Goal: Information Seeking & Learning: Learn about a topic

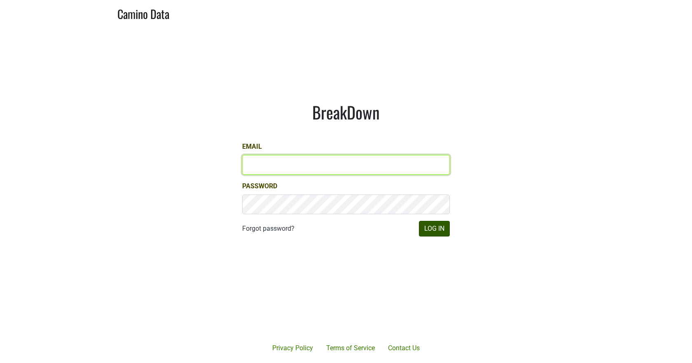
type input "[EMAIL_ADDRESS][DOMAIN_NAME]"
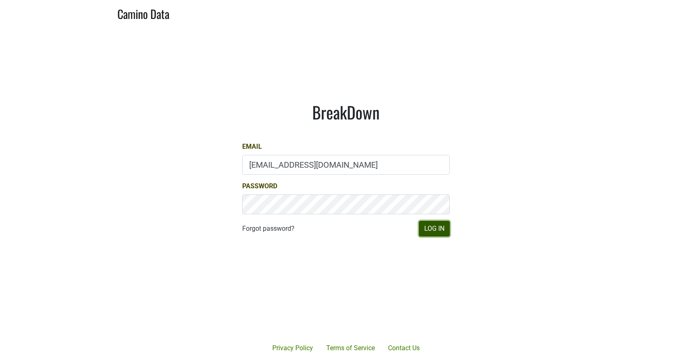
click at [434, 228] on button "Log In" at bounding box center [434, 229] width 31 height 16
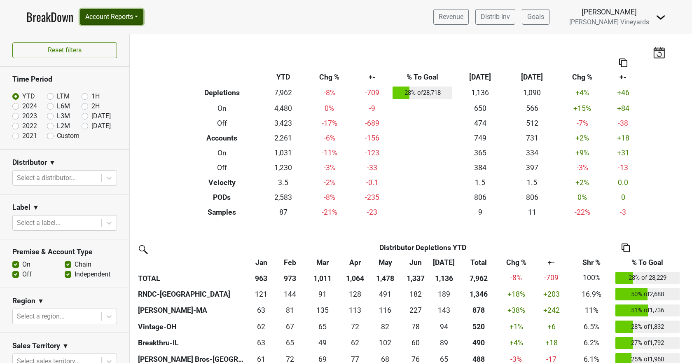
click at [114, 19] on button "Account Reports" at bounding box center [111, 17] width 63 height 16
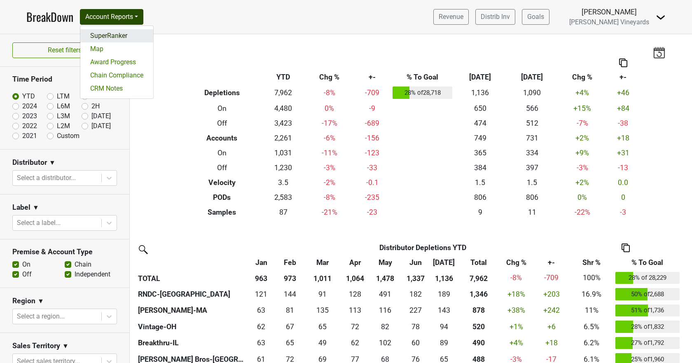
click at [114, 36] on link "SuperRanker" at bounding box center [116, 35] width 73 height 13
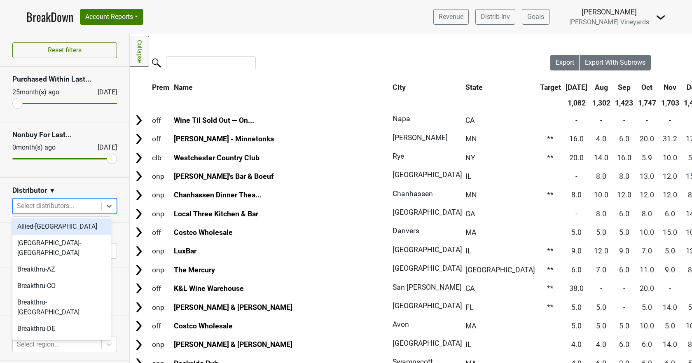
click at [80, 208] on div at bounding box center [57, 206] width 80 height 12
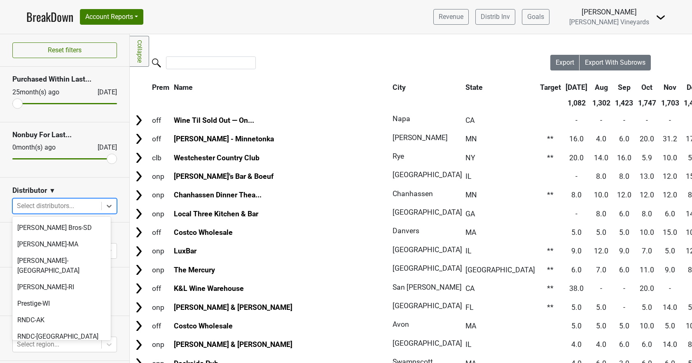
scroll to position [453, 0]
click at [53, 329] on div "RNDC-[GEOGRAPHIC_DATA]" at bounding box center [61, 337] width 98 height 16
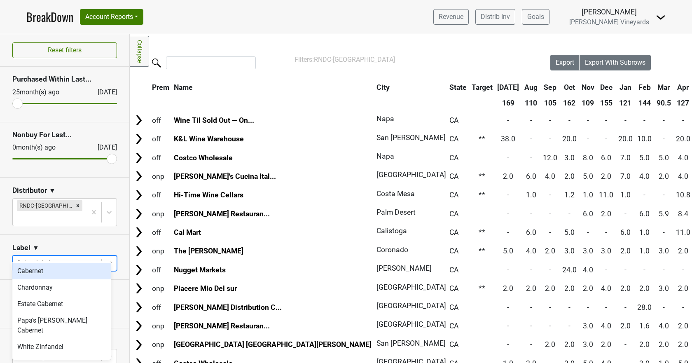
click at [76, 257] on div at bounding box center [57, 263] width 80 height 12
click at [57, 292] on div "Chardonnay" at bounding box center [61, 287] width 98 height 16
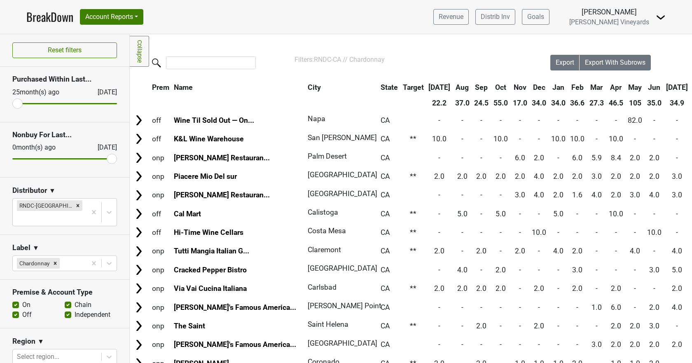
click at [22, 300] on label "On" at bounding box center [26, 305] width 8 height 10
click at [15, 300] on input "On" at bounding box center [15, 304] width 7 height 8
checkbox input "false"
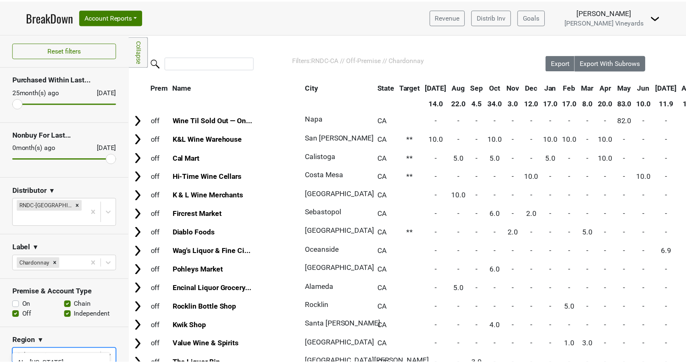
scroll to position [115, 0]
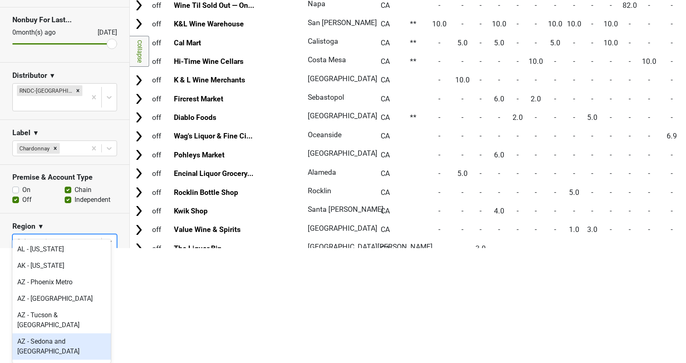
click at [41, 248] on body "BreakDown Account Reports SuperRanker Map Award Progress Chain Compliance CRM N…" at bounding box center [343, 66] width 686 height 363
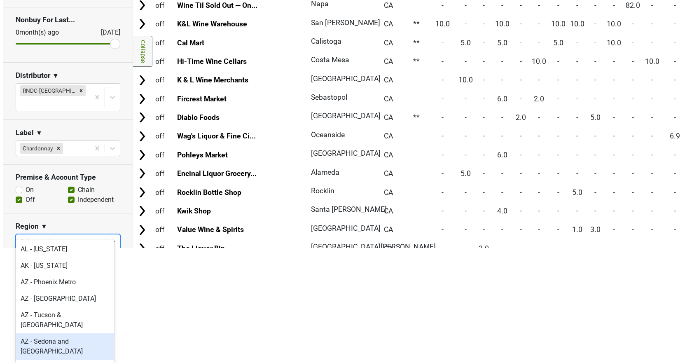
scroll to position [0, 0]
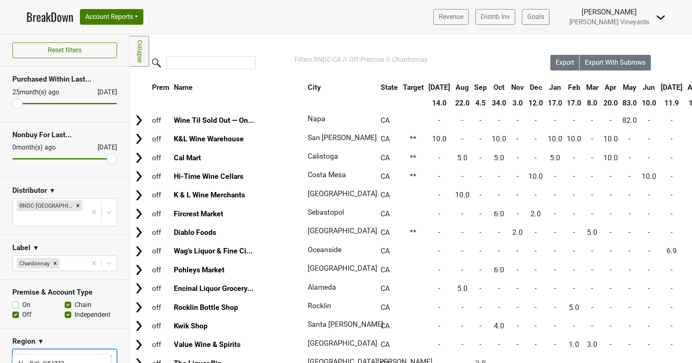
click at [146, 325] on html "BreakDown Account Reports SuperRanker Map Award Progress Chain Compliance CRM N…" at bounding box center [346, 181] width 692 height 363
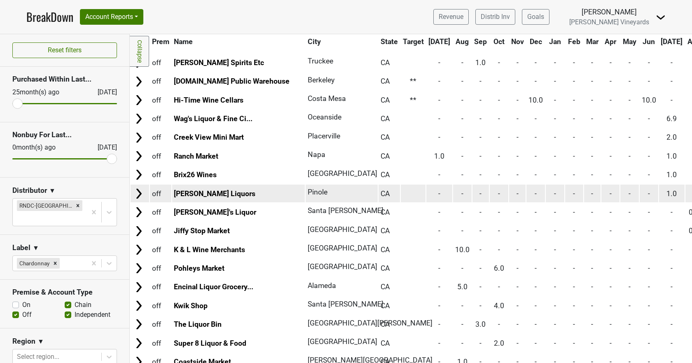
scroll to position [195, 0]
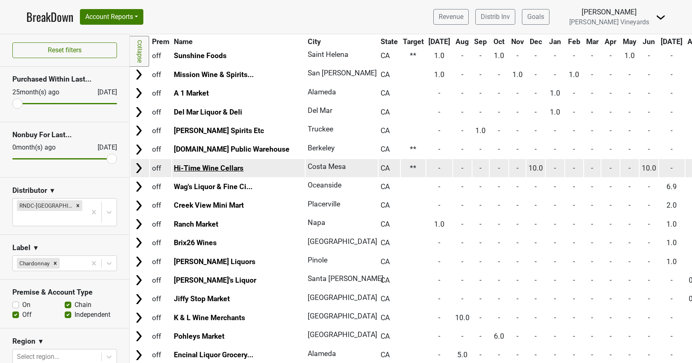
click at [220, 166] on link "Hi-Time Wine Cellars" at bounding box center [209, 168] width 70 height 8
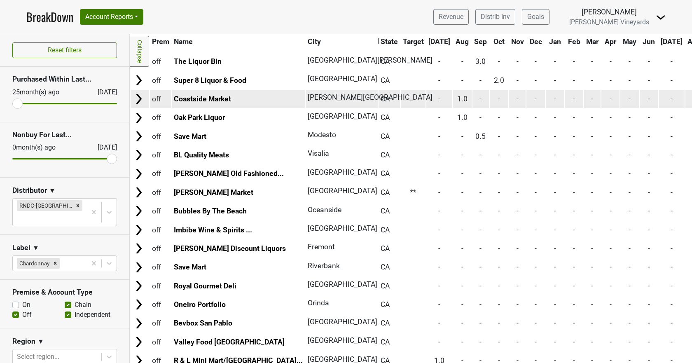
scroll to position [566, 0]
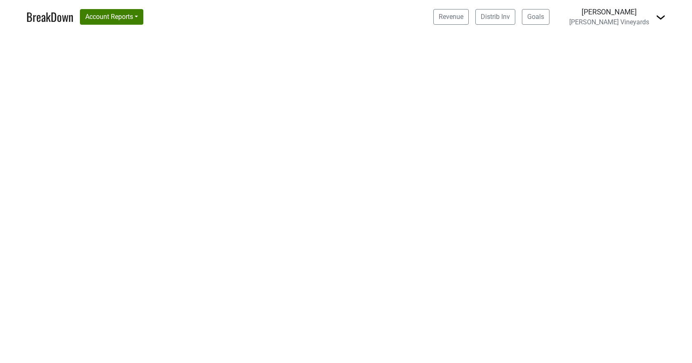
select select "CA"
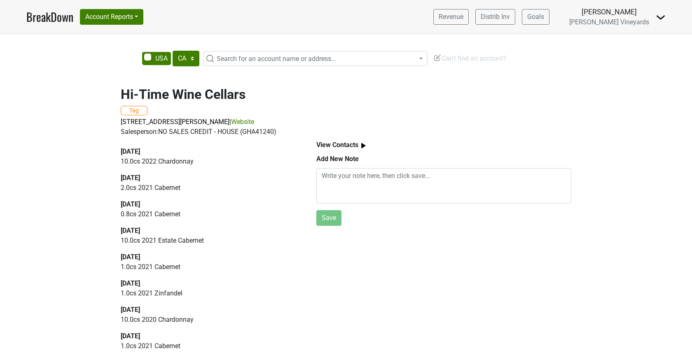
click at [248, 121] on link "Website" at bounding box center [242, 122] width 23 height 8
